Goal: Transaction & Acquisition: Purchase product/service

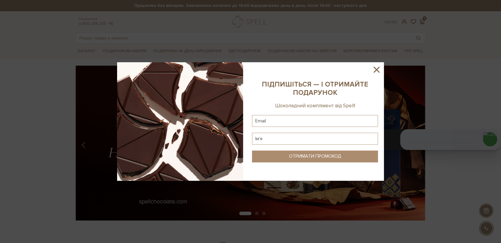
drag, startPoint x: 378, startPoint y: 69, endPoint x: 374, endPoint y: 54, distance: 16.1
click at [378, 69] on icon at bounding box center [376, 70] width 10 height 10
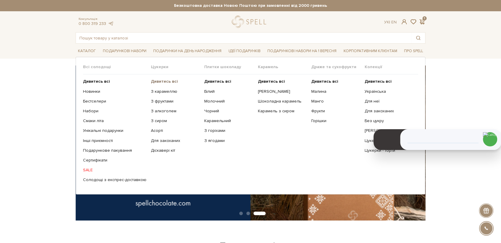
click at [156, 81] on b "Дивитись всі" at bounding box center [164, 81] width 27 height 5
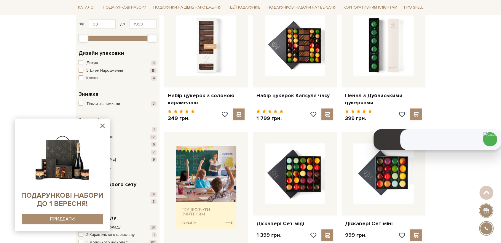
scroll to position [111, 0]
click at [101, 129] on icon at bounding box center [102, 125] width 7 height 7
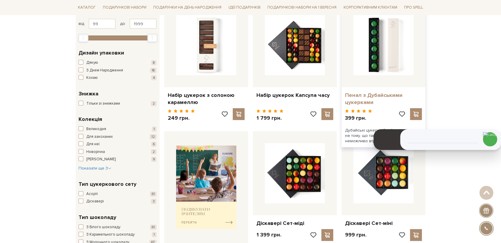
click at [364, 99] on link "Пенал з Дубайськими цукерками" at bounding box center [383, 99] width 77 height 14
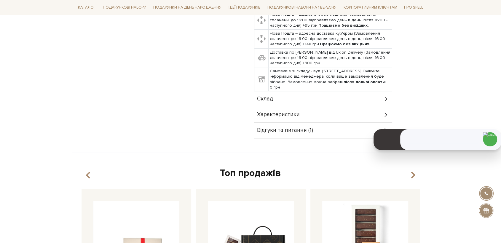
scroll to position [278, 0]
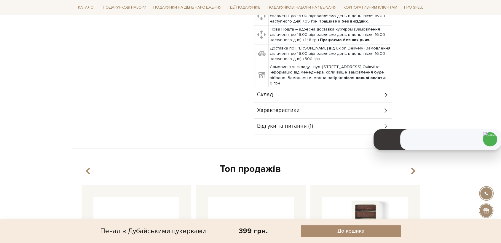
click at [292, 108] on span "Характеристики" at bounding box center [278, 110] width 43 height 5
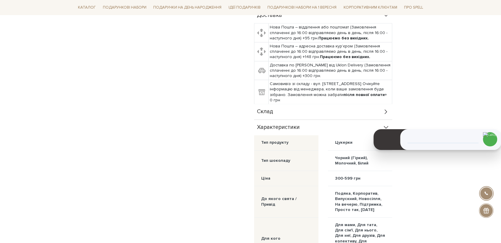
scroll to position [255, 0]
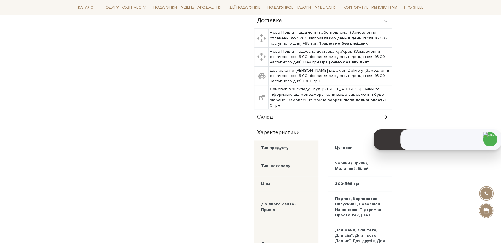
click at [280, 113] on div "Склад" at bounding box center [323, 116] width 138 height 15
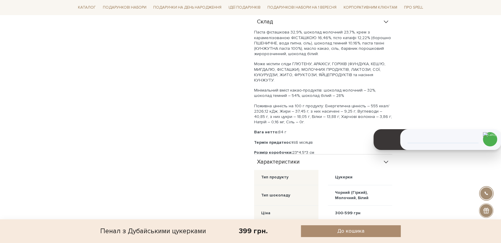
scroll to position [358, 0]
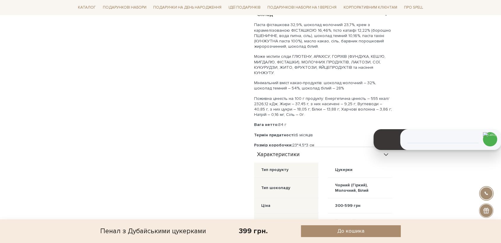
drag, startPoint x: 324, startPoint y: 136, endPoint x: 252, endPoint y: 135, distance: 72.0
click at [252, 135] on div "Пенал з Дубайськими цукерками 5/5 Дубайські цукерки Spell – з’явилися не тому, …" at bounding box center [339, 31] width 178 height 623
copy p "Розмір коробочки: 23*4,5*3 см"
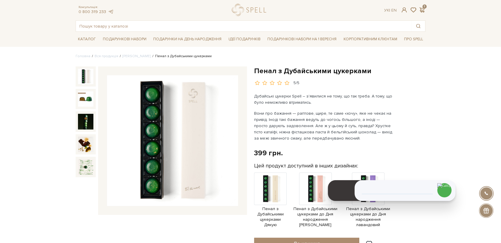
scroll to position [0, 0]
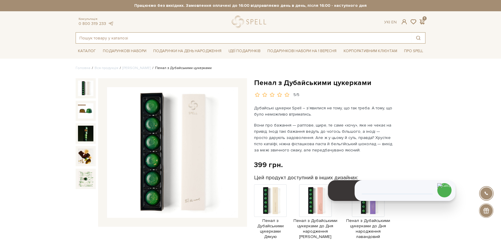
click at [100, 36] on input "text" at bounding box center [243, 38] width 335 height 11
type input "торт"
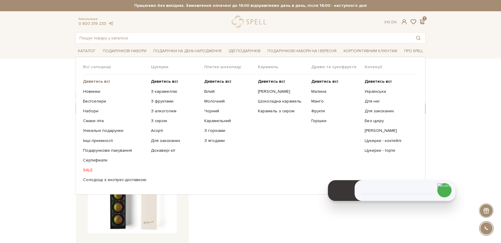
click at [87, 79] on b "Дивитись всі" at bounding box center [96, 81] width 27 height 5
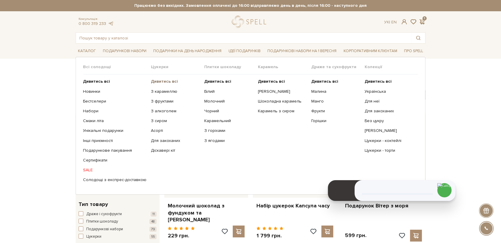
click at [168, 81] on b "Дивитись всі" at bounding box center [164, 81] width 27 height 5
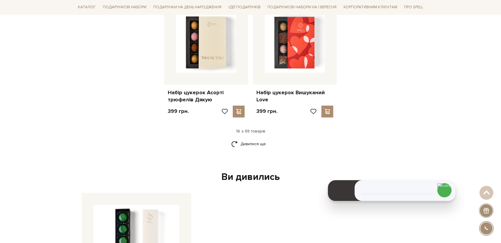
scroll to position [757, 0]
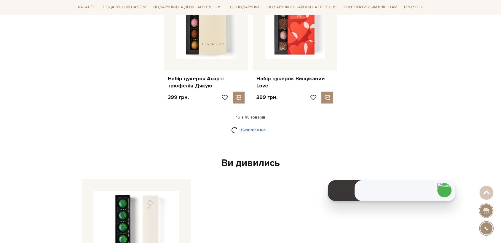
drag, startPoint x: 254, startPoint y: 130, endPoint x: 262, endPoint y: 126, distance: 8.6
click at [254, 130] on link "Дивитися ще" at bounding box center [250, 130] width 39 height 10
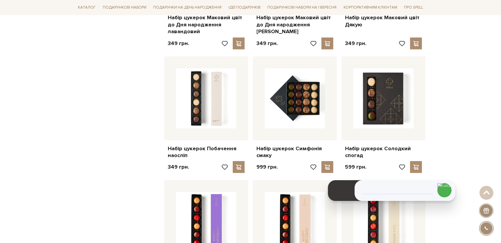
scroll to position [1218, 0]
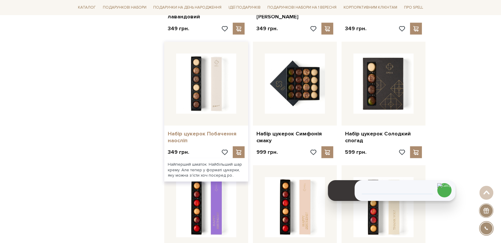
click at [194, 130] on link "Набір цукерок Побачення наосліп" at bounding box center [206, 137] width 77 height 14
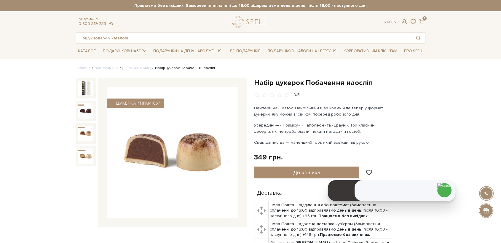
click at [83, 130] on img at bounding box center [85, 133] width 15 height 15
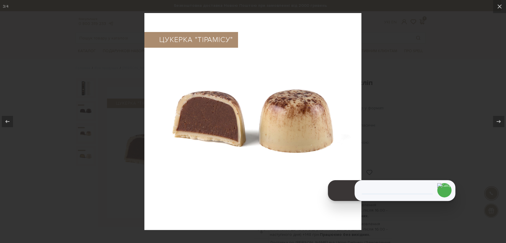
drag, startPoint x: 101, startPoint y: 164, endPoint x: 92, endPoint y: 125, distance: 39.5
click at [101, 163] on div at bounding box center [253, 121] width 506 height 243
